Goal: Task Accomplishment & Management: Manage account settings

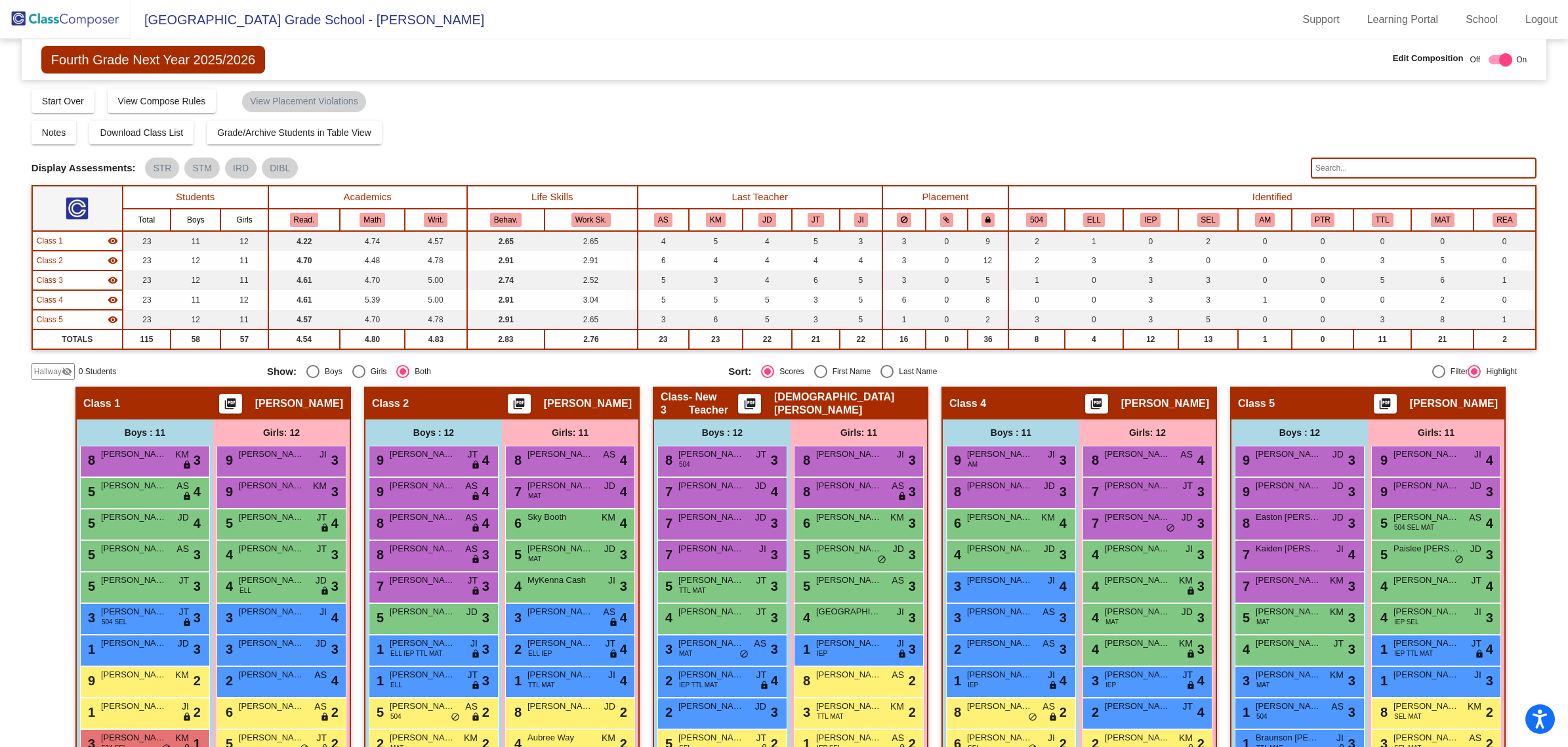
scroll to position [82, 0]
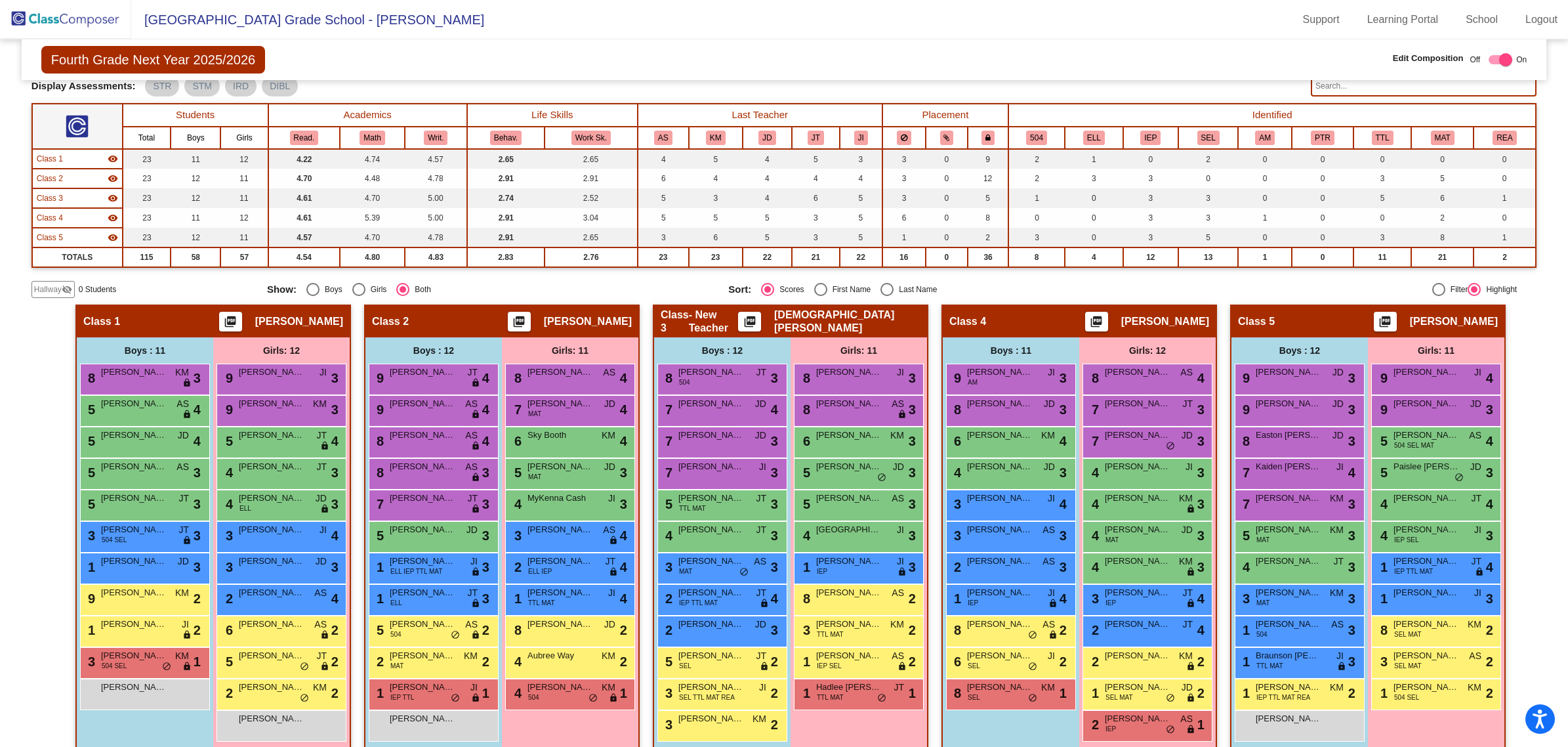
click at [52, 21] on img at bounding box center [65, 19] width 131 height 39
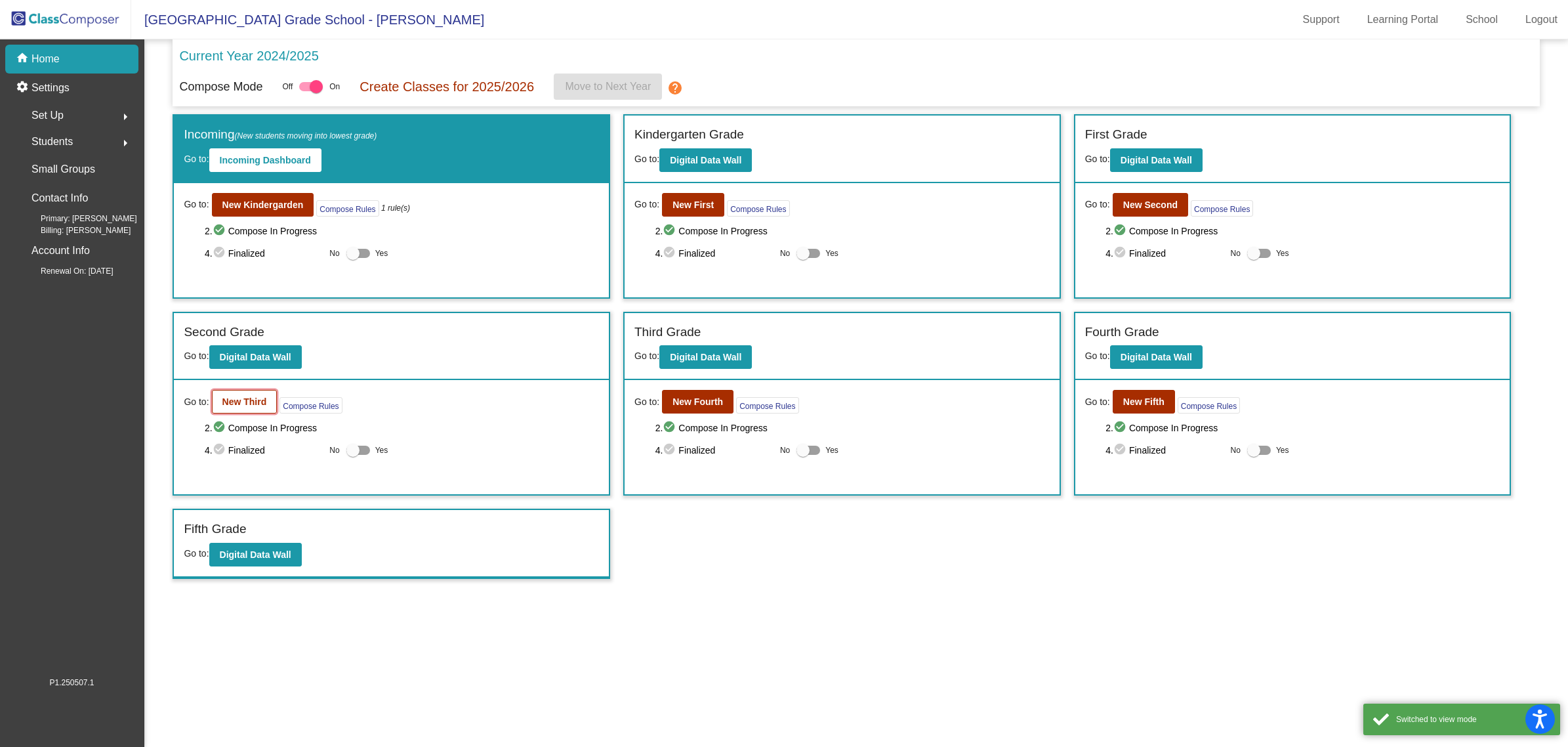
click at [240, 405] on b "New Third" at bounding box center [244, 401] width 45 height 10
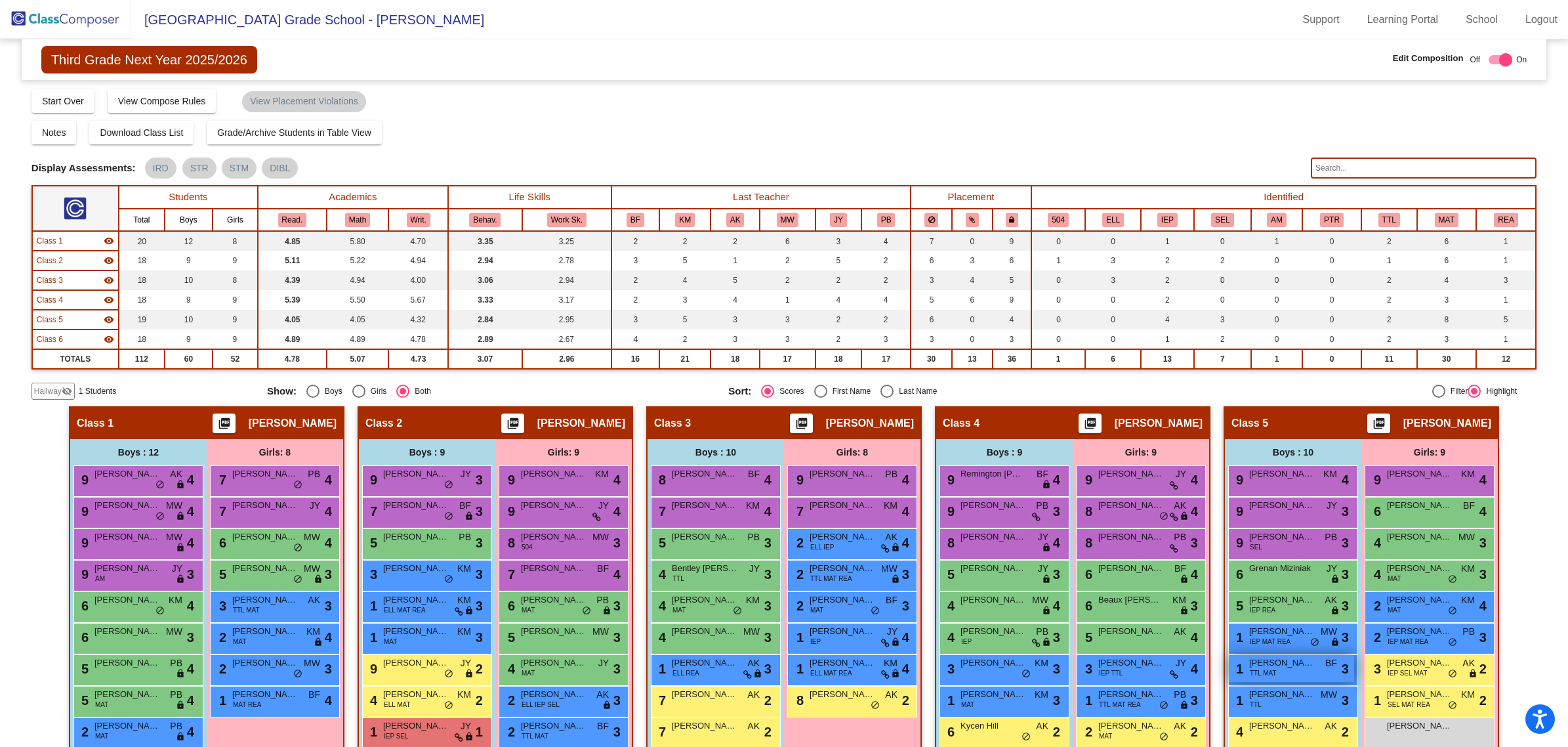
click at [1302, 667] on span "[PERSON_NAME]" at bounding box center [1281, 662] width 65 height 13
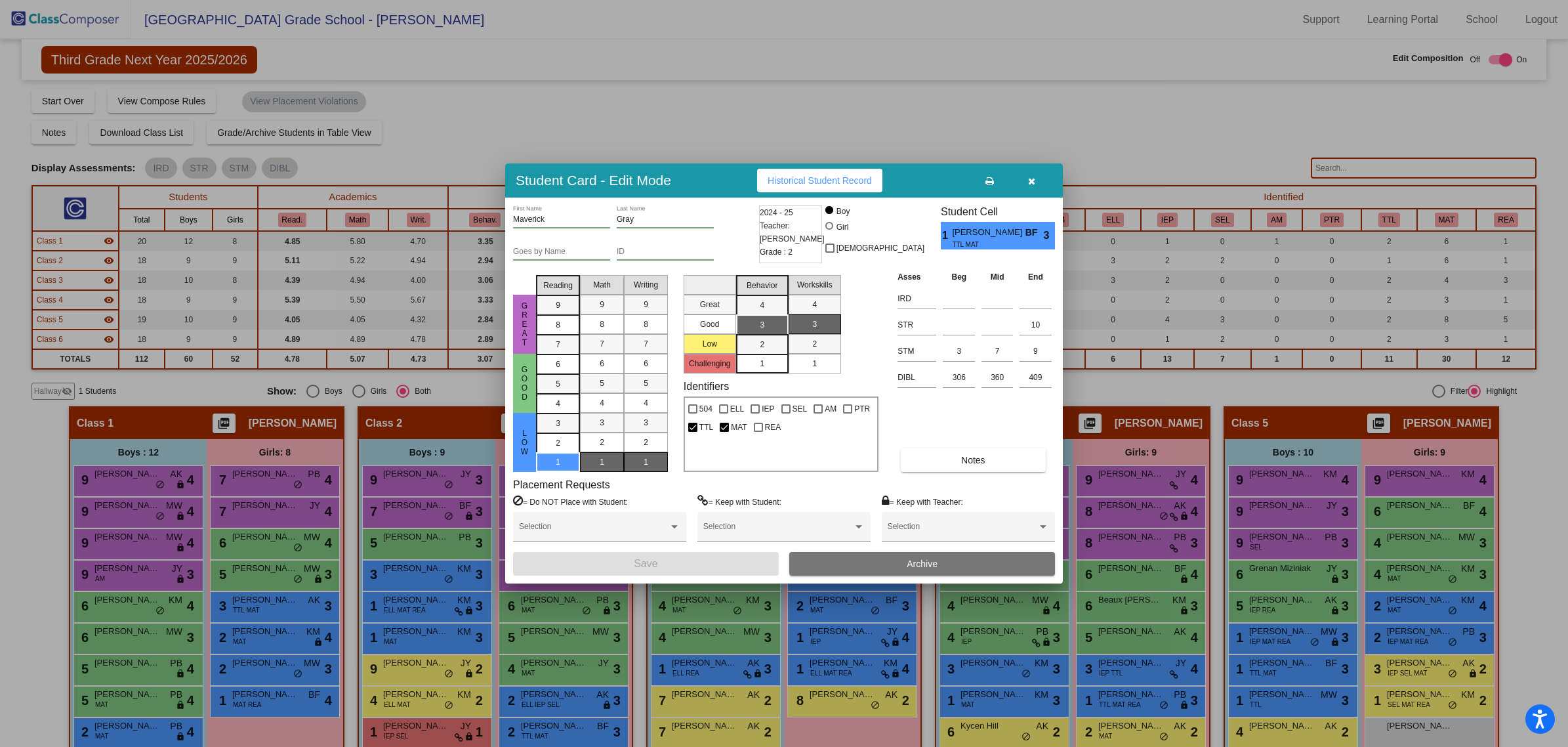
click at [531, 221] on input "Maverick" at bounding box center [562, 220] width 97 height 9
type input "Mavrick"
click at [754, 566] on button "Save" at bounding box center [645, 563] width 266 height 24
